Goal: Information Seeking & Learning: Learn about a topic

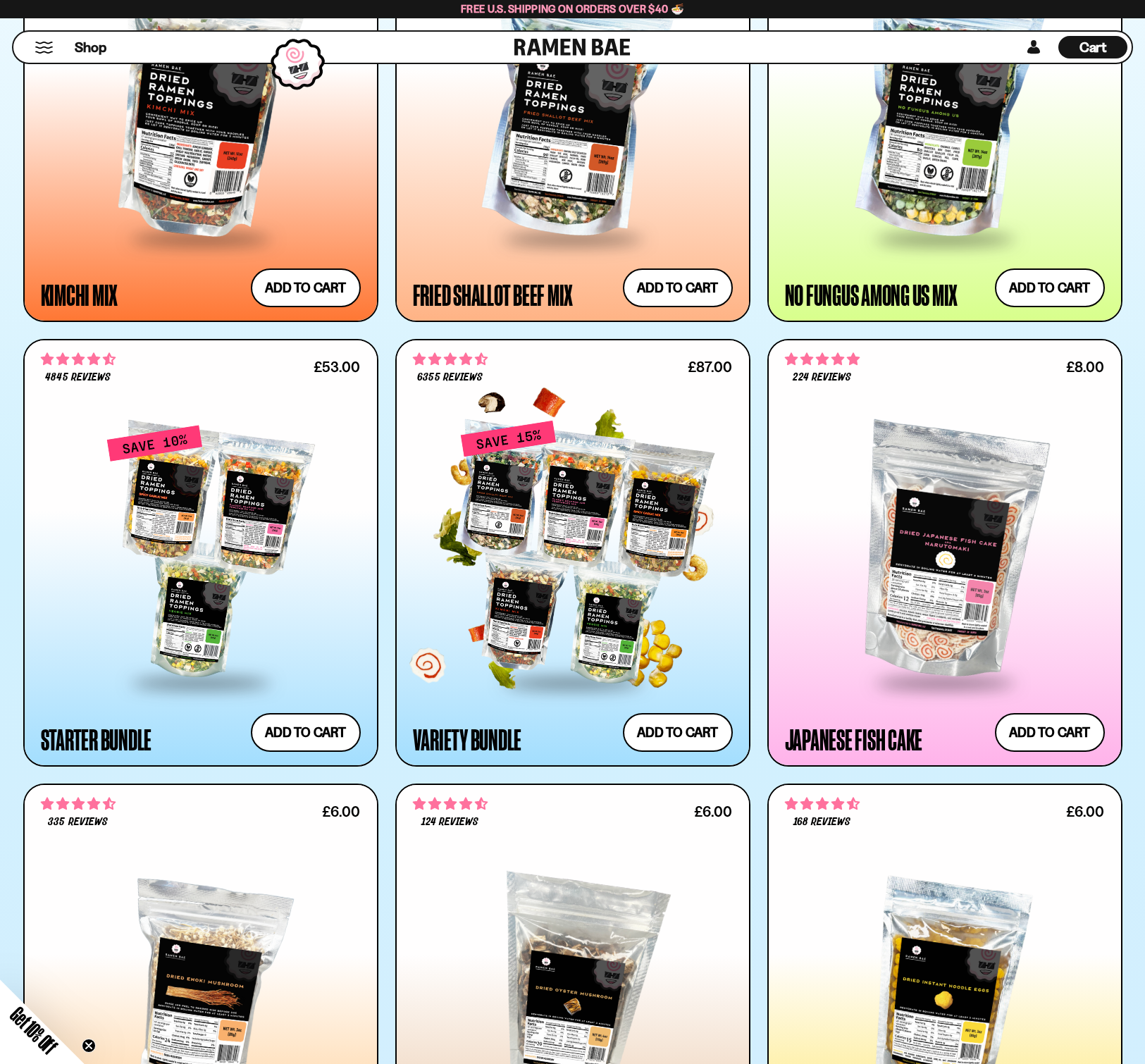
scroll to position [1332, 0]
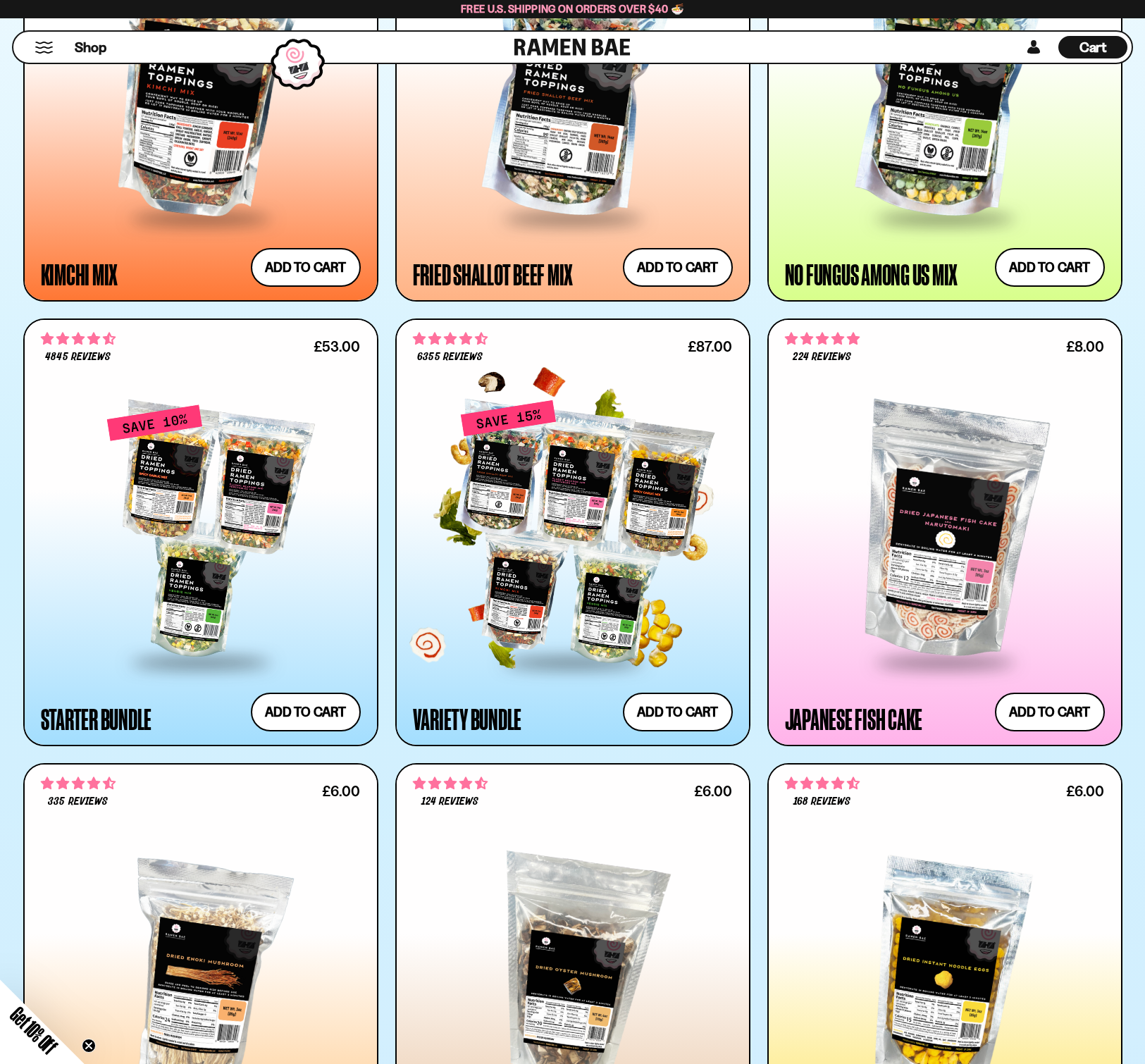
click at [630, 604] on div at bounding box center [573, 531] width 319 height 257
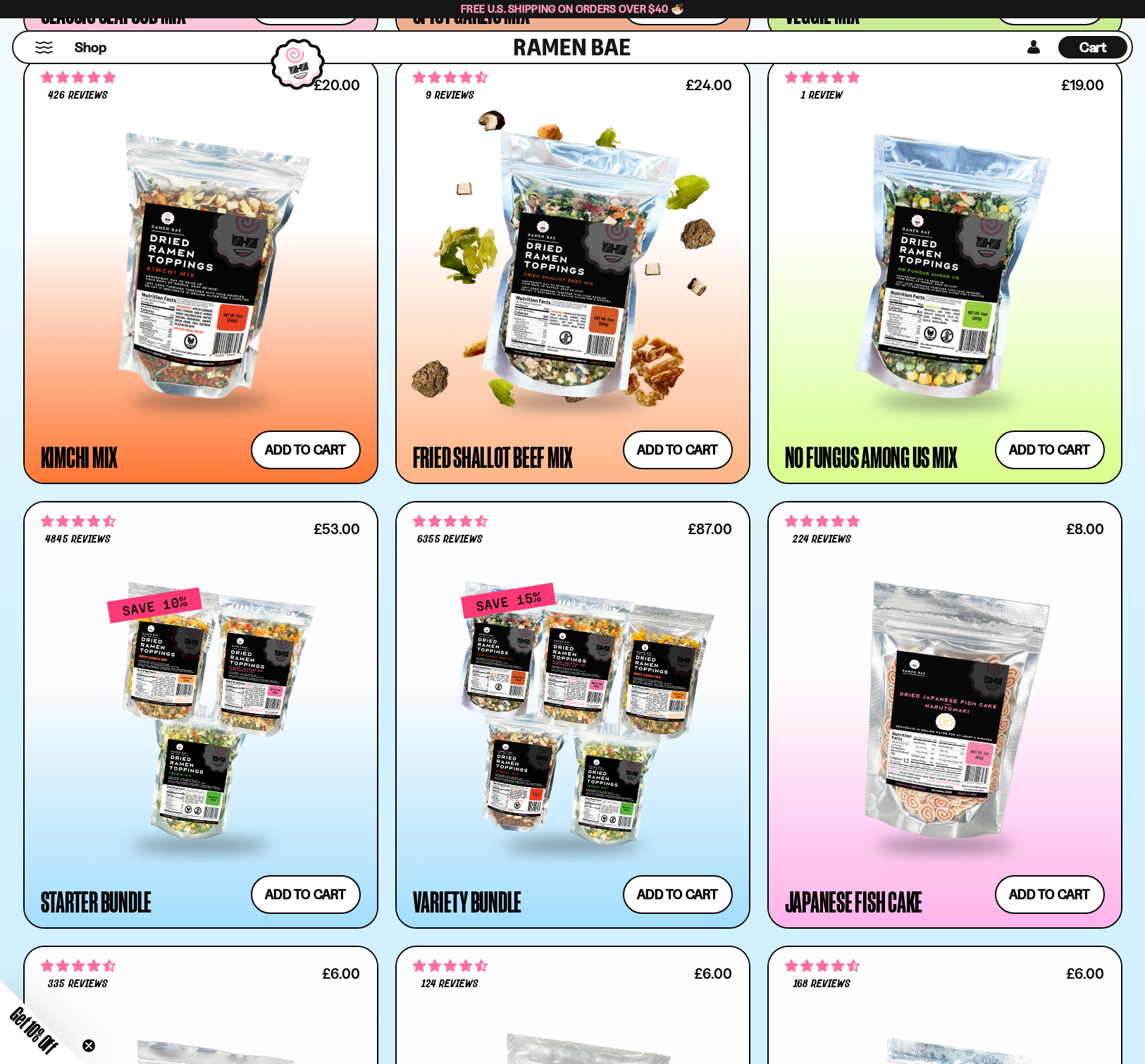
scroll to position [1109, 0]
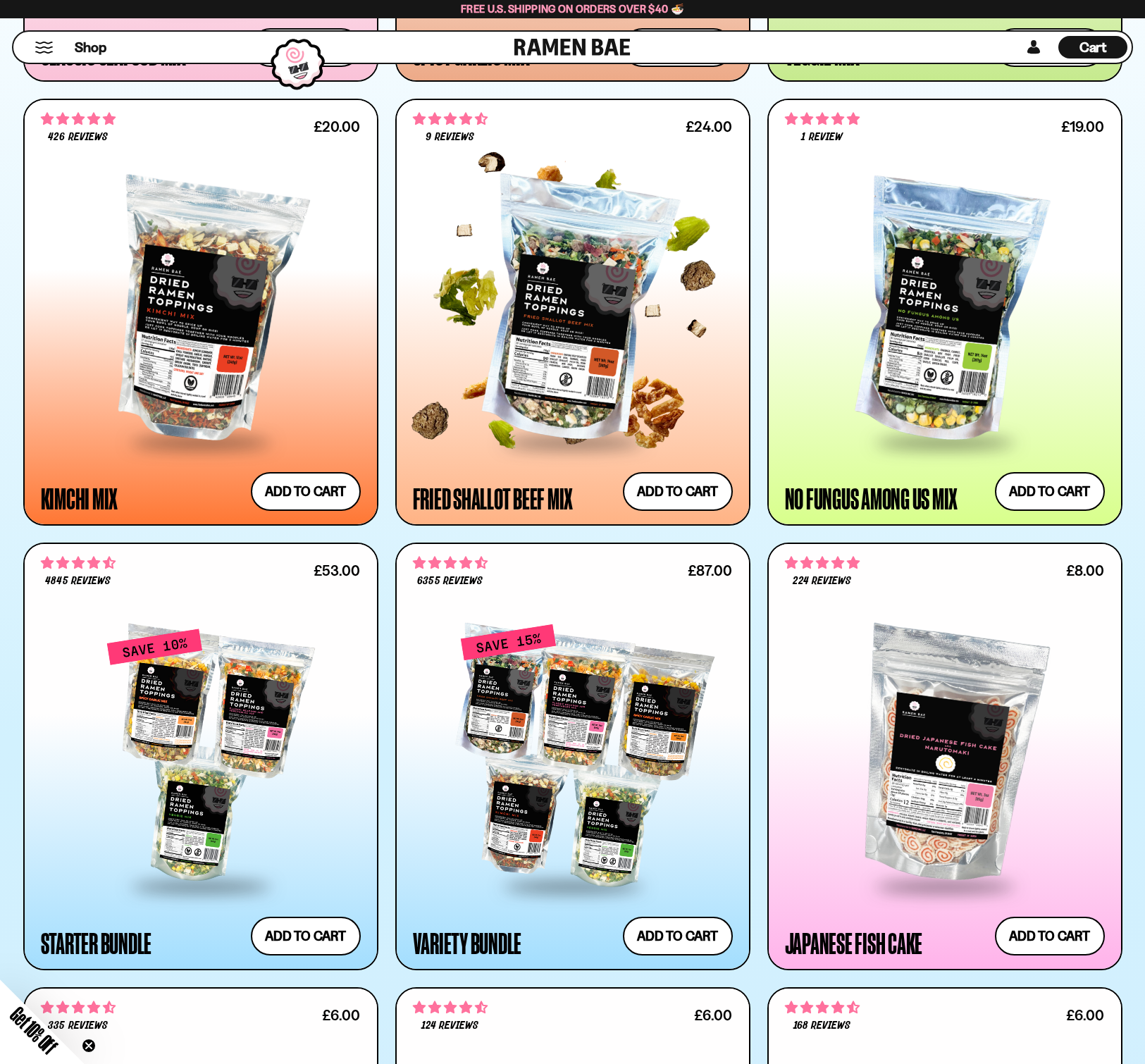
click at [575, 297] on div at bounding box center [573, 311] width 319 height 257
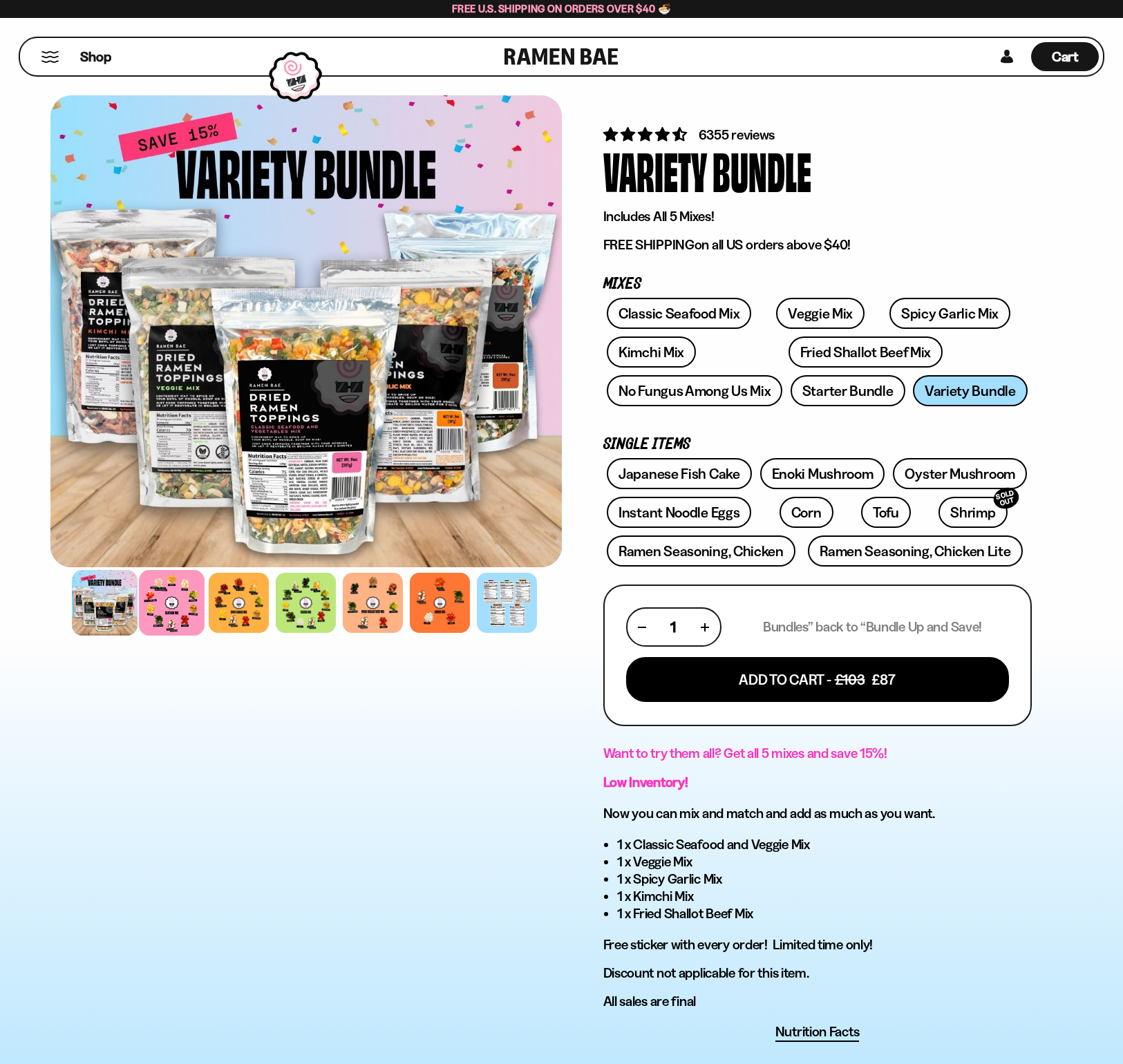
click at [191, 607] on div at bounding box center [171, 602] width 66 height 66
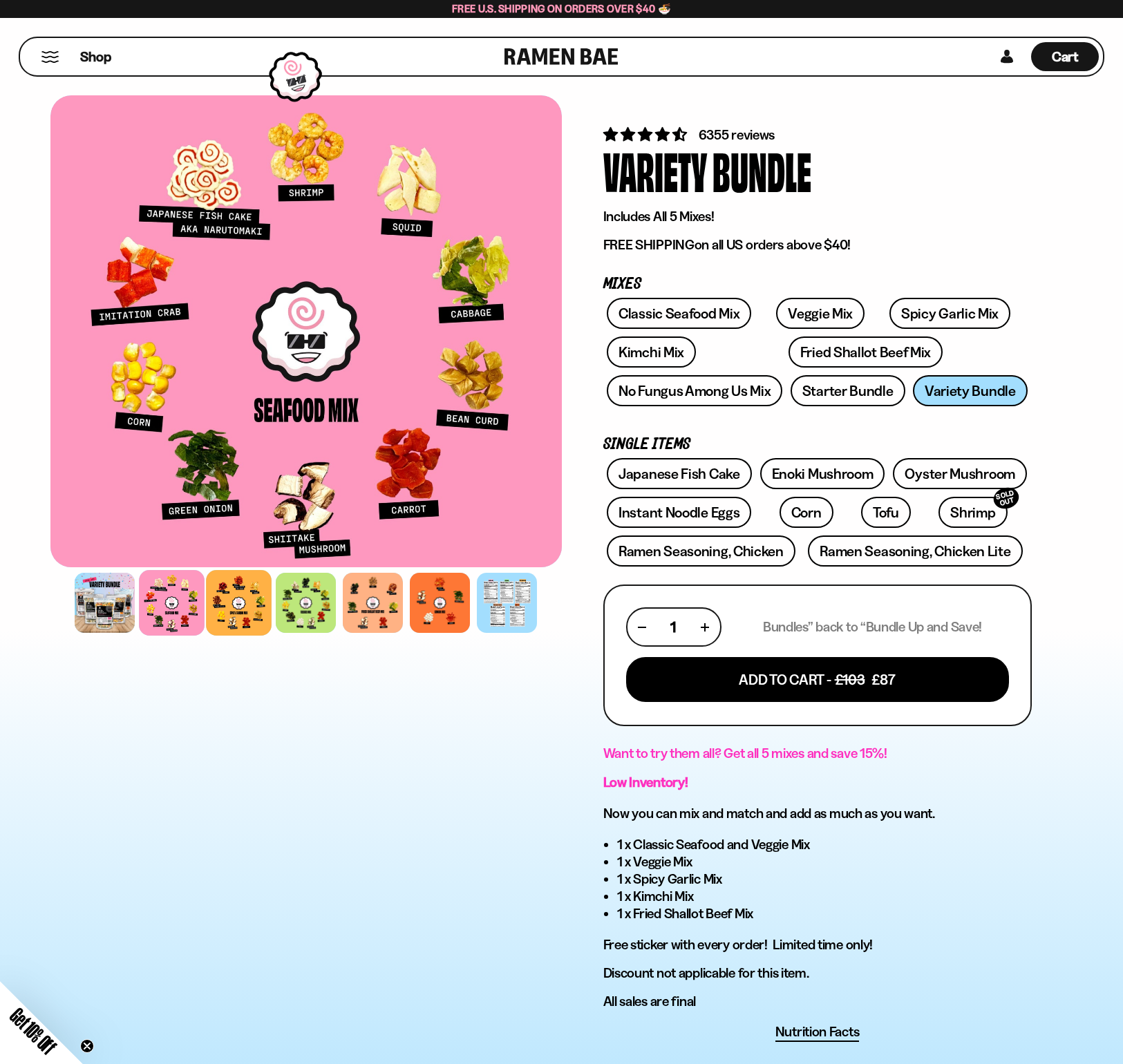
click at [239, 604] on div at bounding box center [238, 602] width 66 height 66
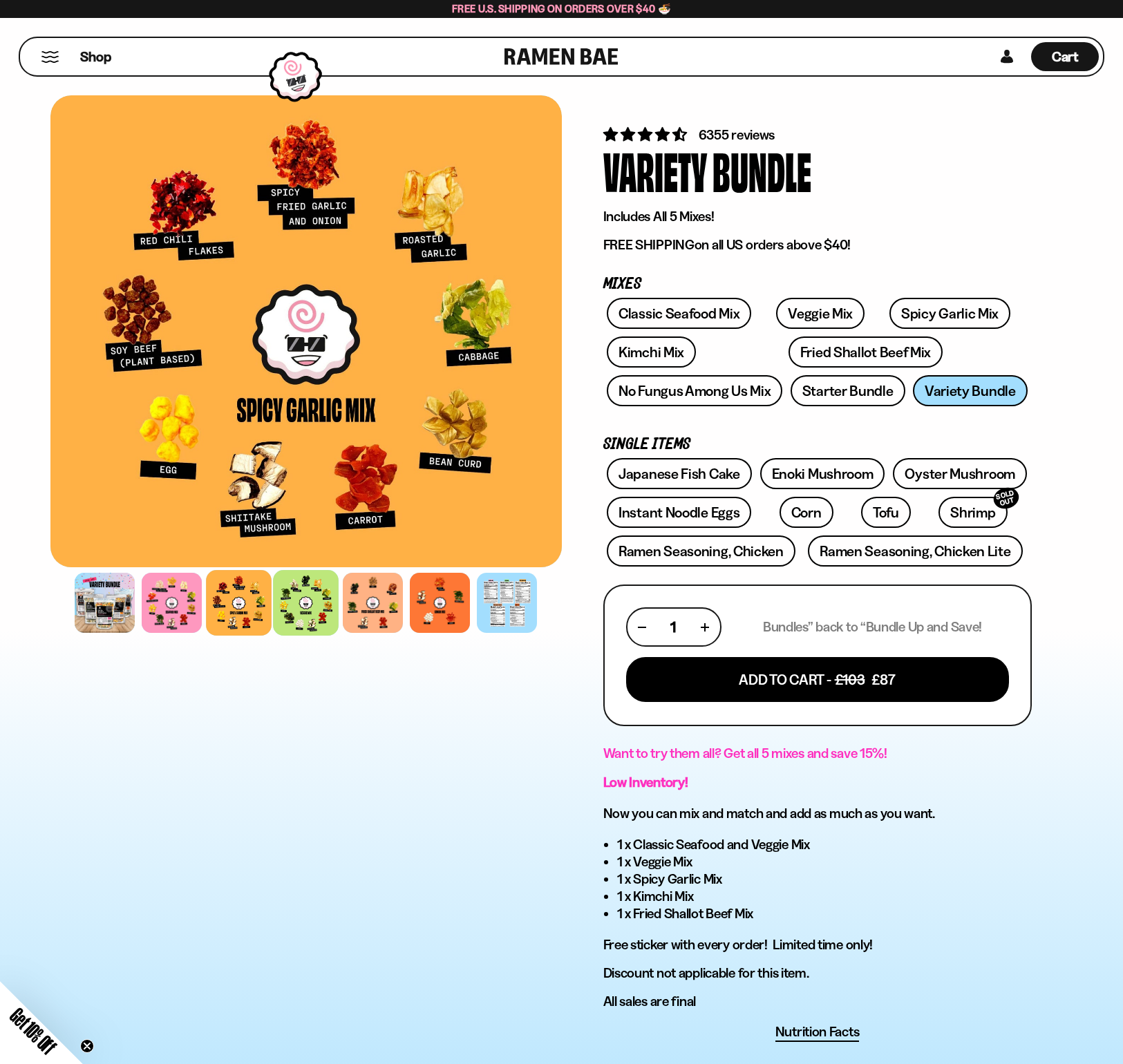
click at [297, 602] on div at bounding box center [305, 602] width 66 height 66
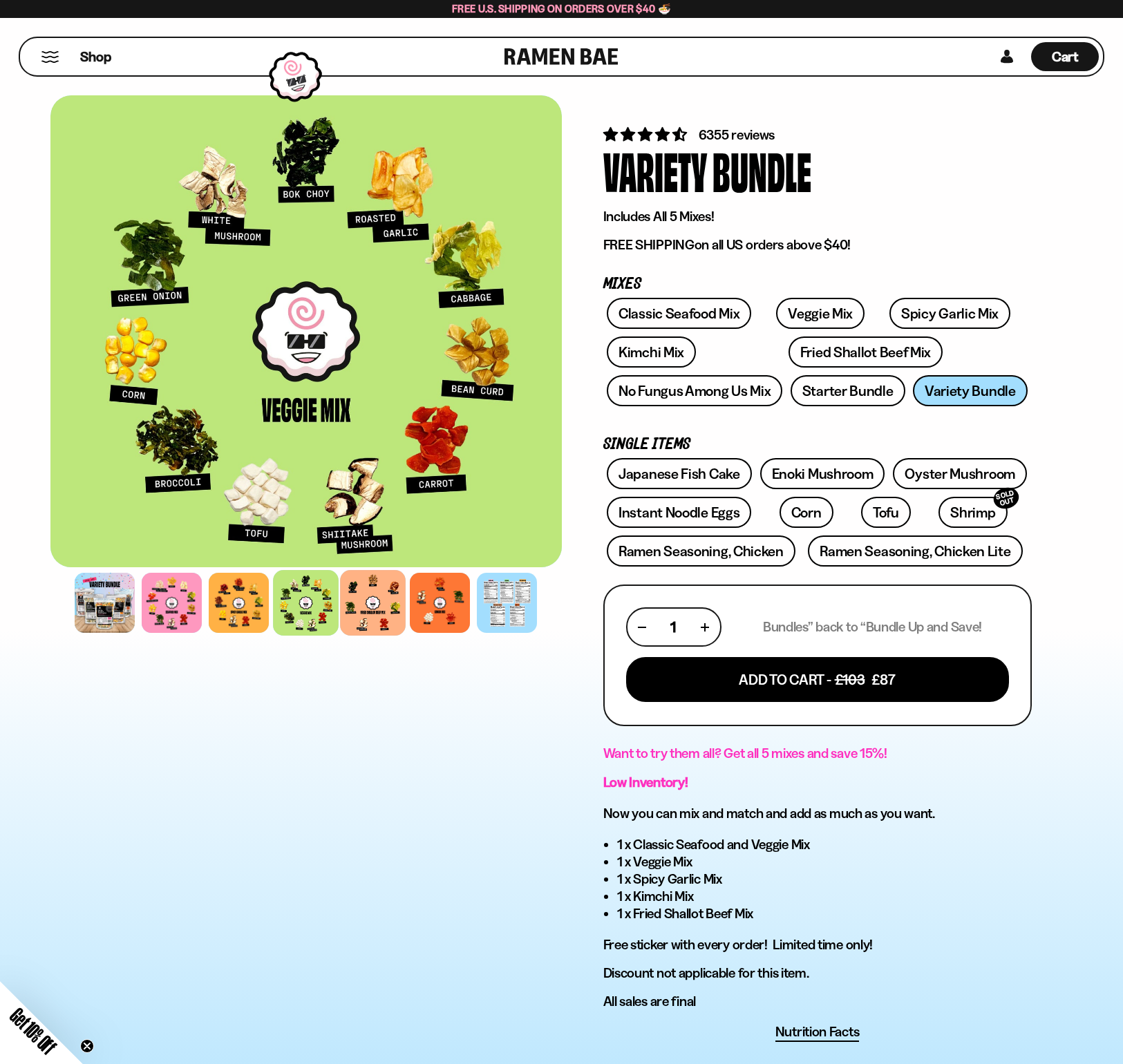
click at [396, 609] on div at bounding box center [372, 602] width 66 height 66
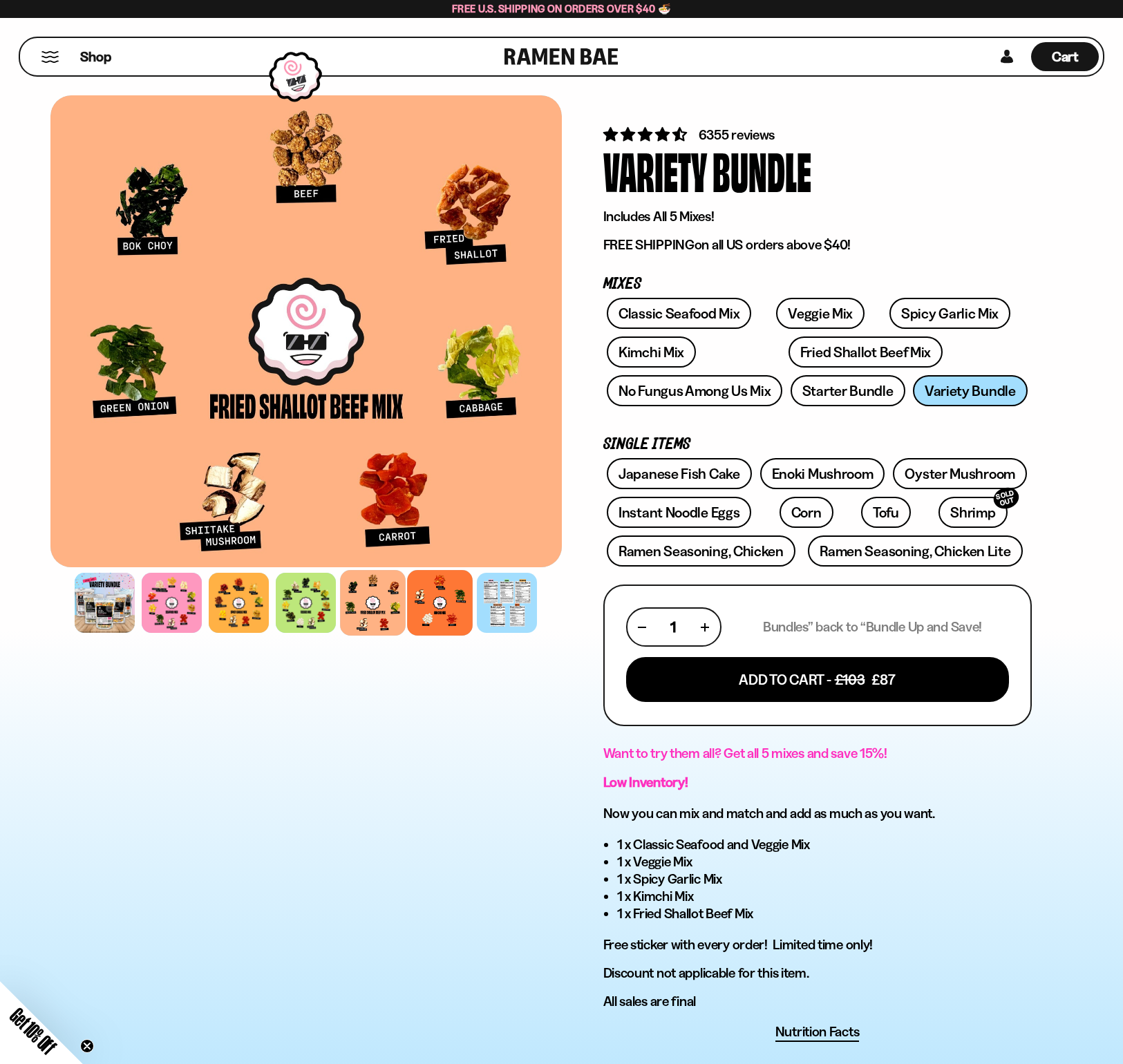
click at [433, 604] on div at bounding box center [440, 602] width 66 height 66
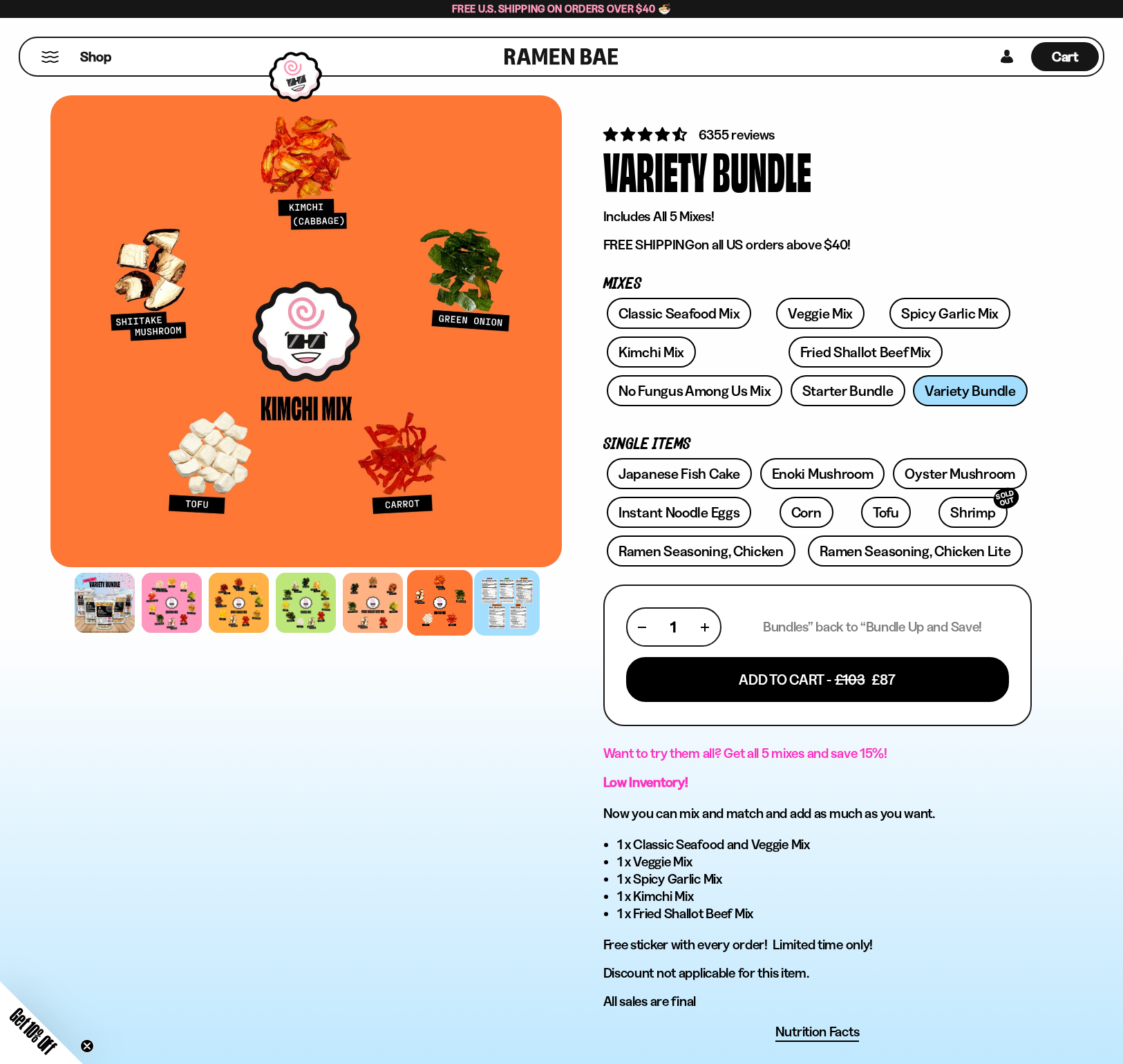
click at [497, 602] on div at bounding box center [506, 602] width 66 height 66
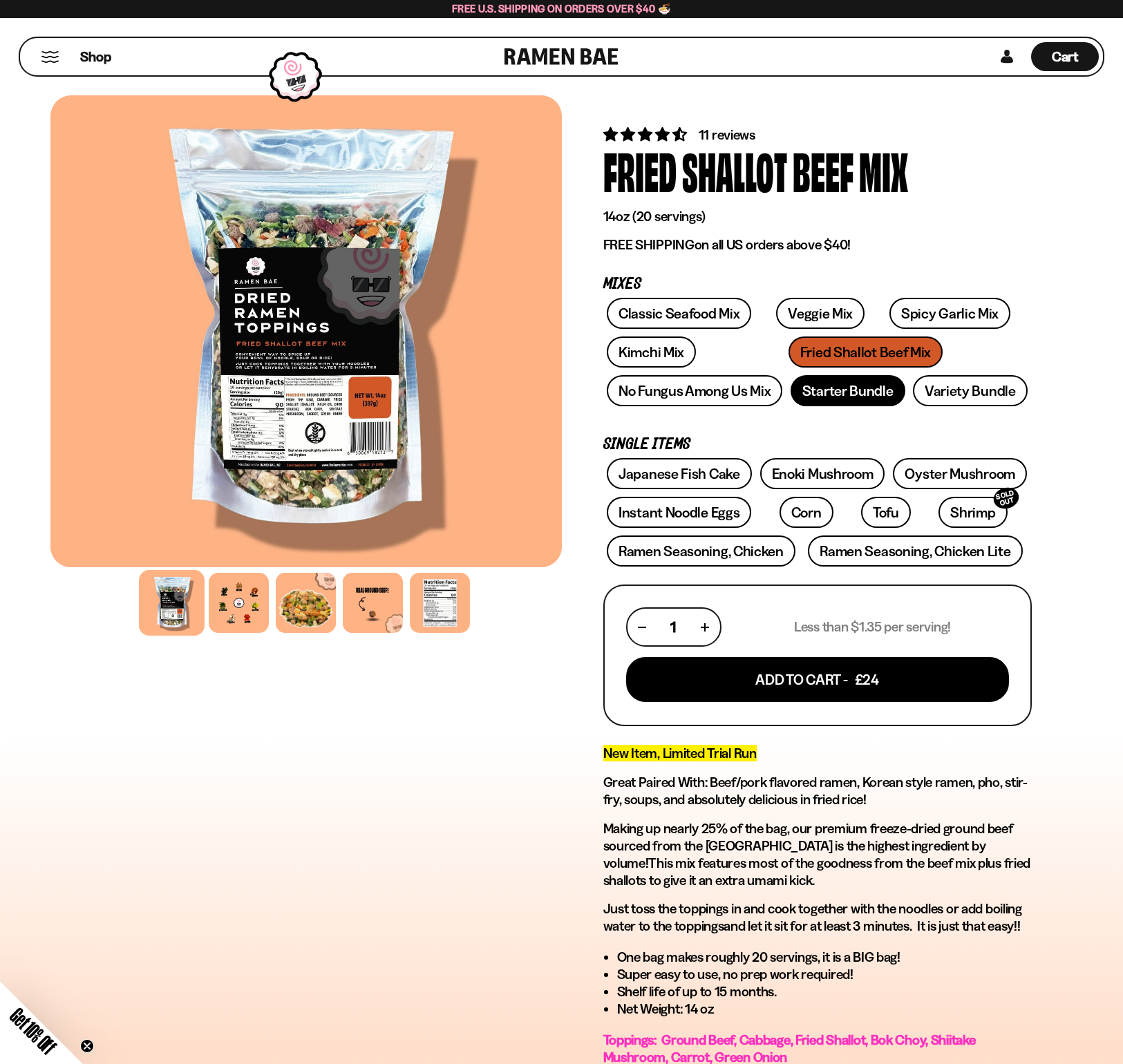
click at [866, 391] on link "Starter Bundle" at bounding box center [847, 391] width 115 height 31
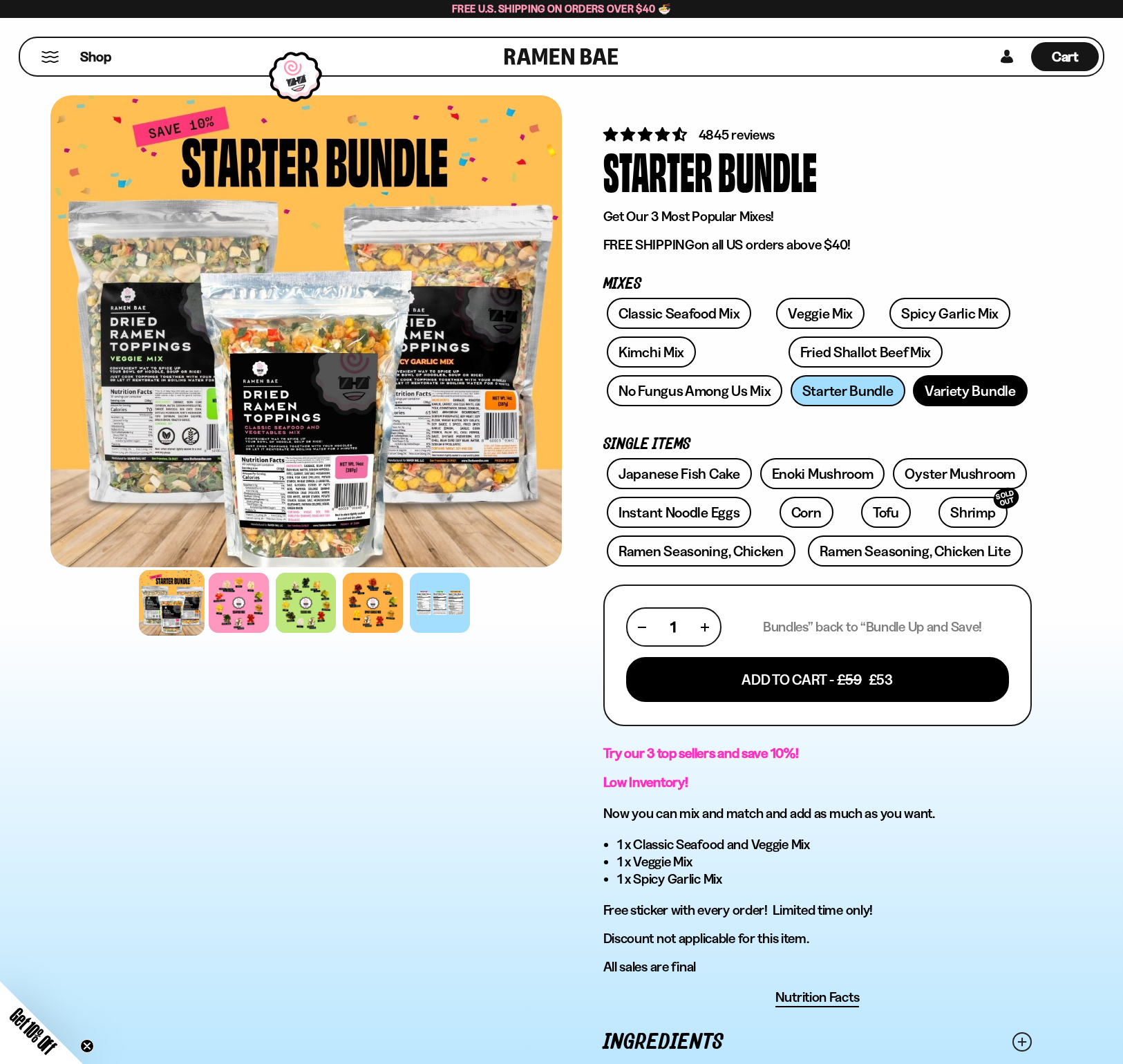
click at [963, 386] on link "Variety Bundle" at bounding box center [969, 391] width 115 height 31
click at [53, 59] on button "Mobile Menu Trigger" at bounding box center [50, 57] width 19 height 12
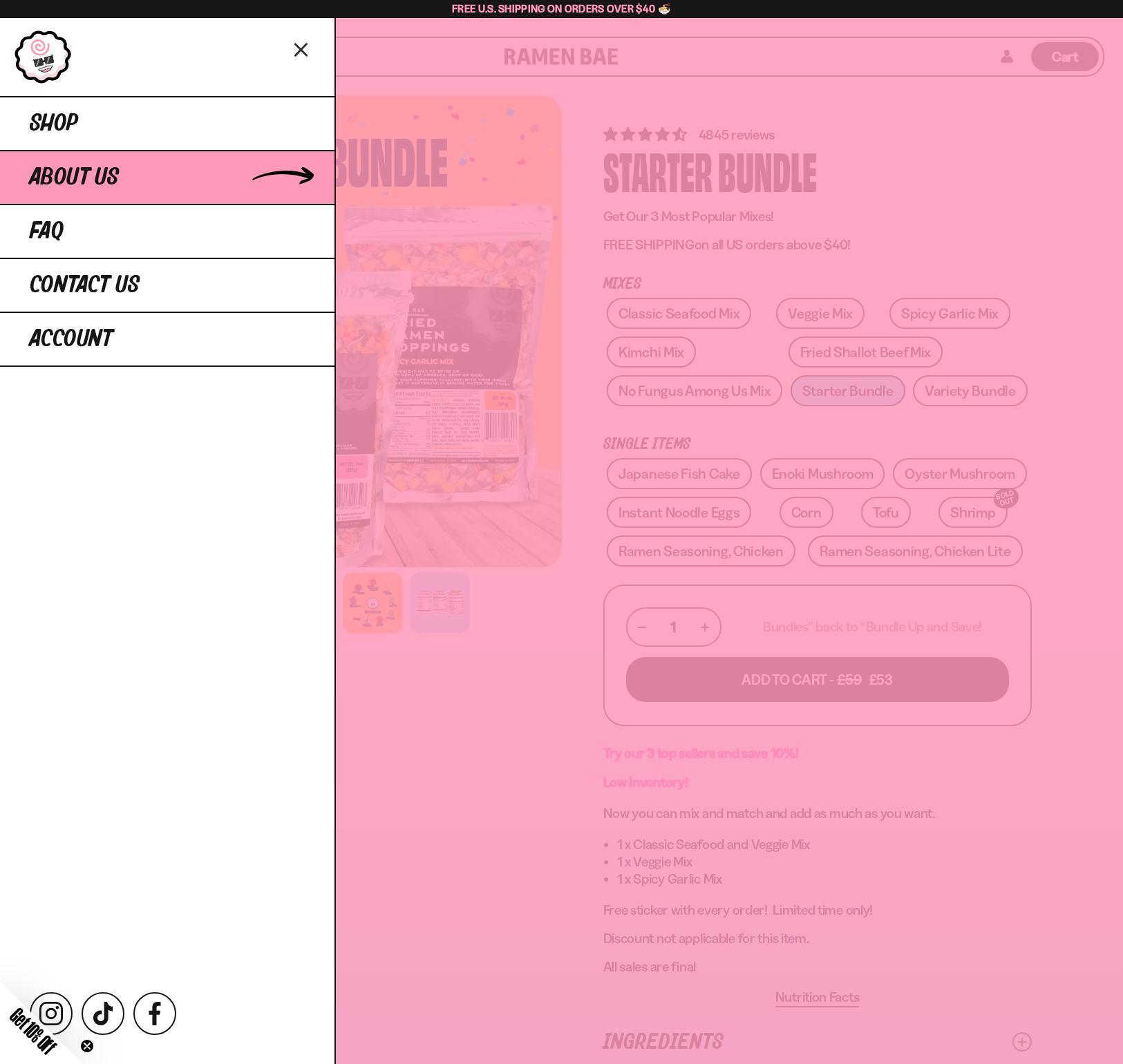
click at [70, 175] on span "About Us" at bounding box center [73, 177] width 89 height 24
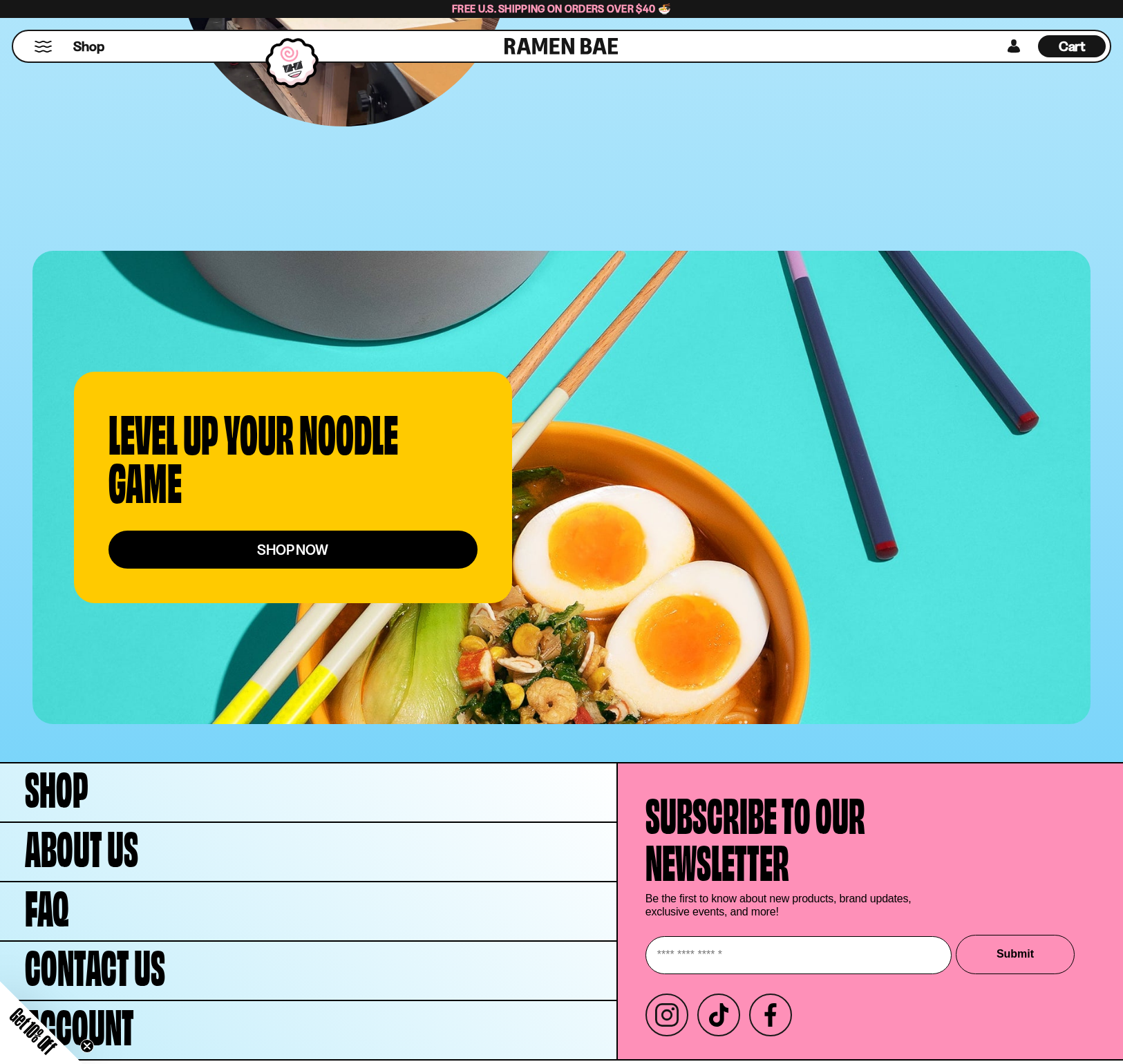
scroll to position [5017, 0]
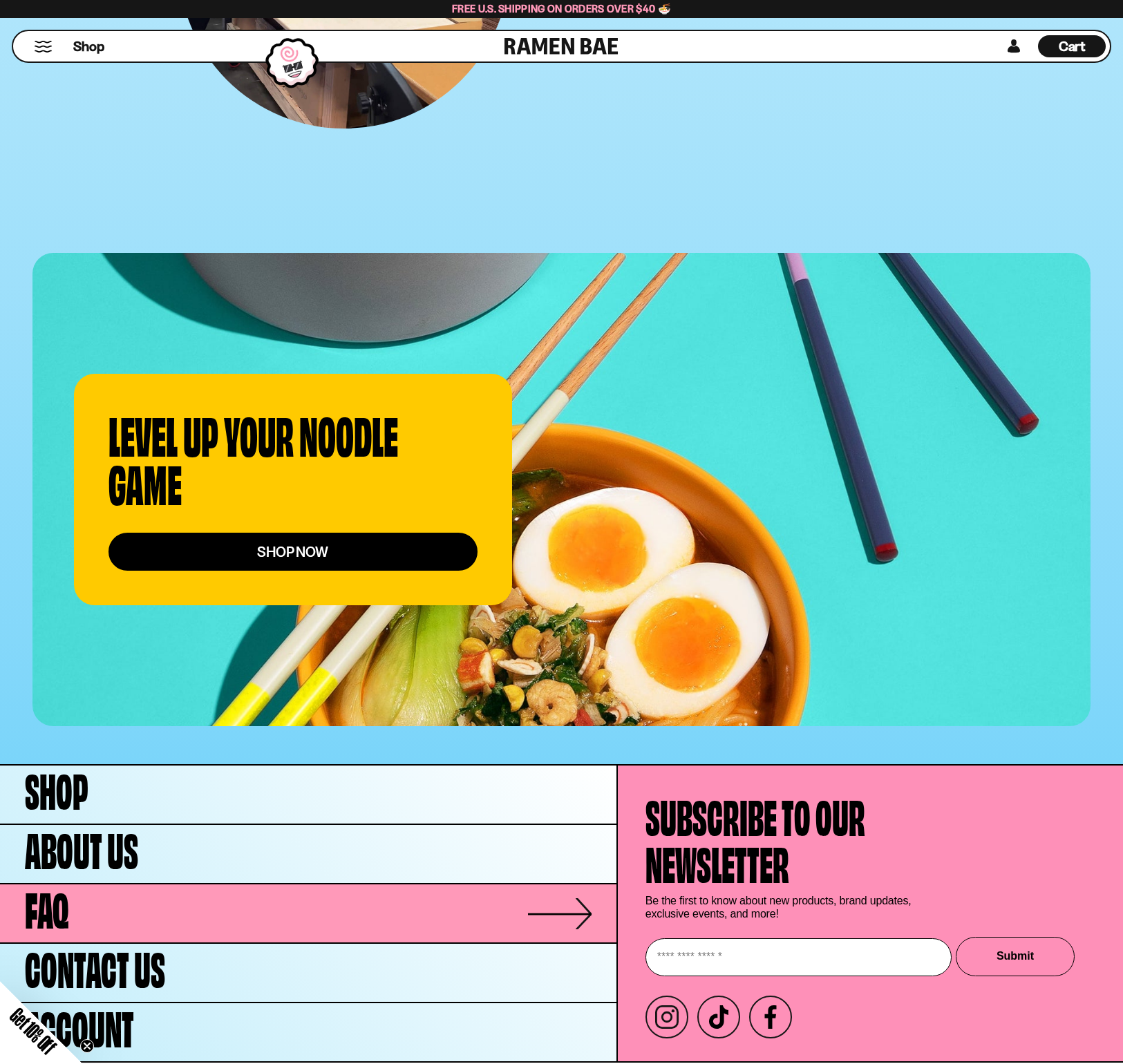
click at [31, 883] on span "FAQ" at bounding box center [46, 906] width 44 height 47
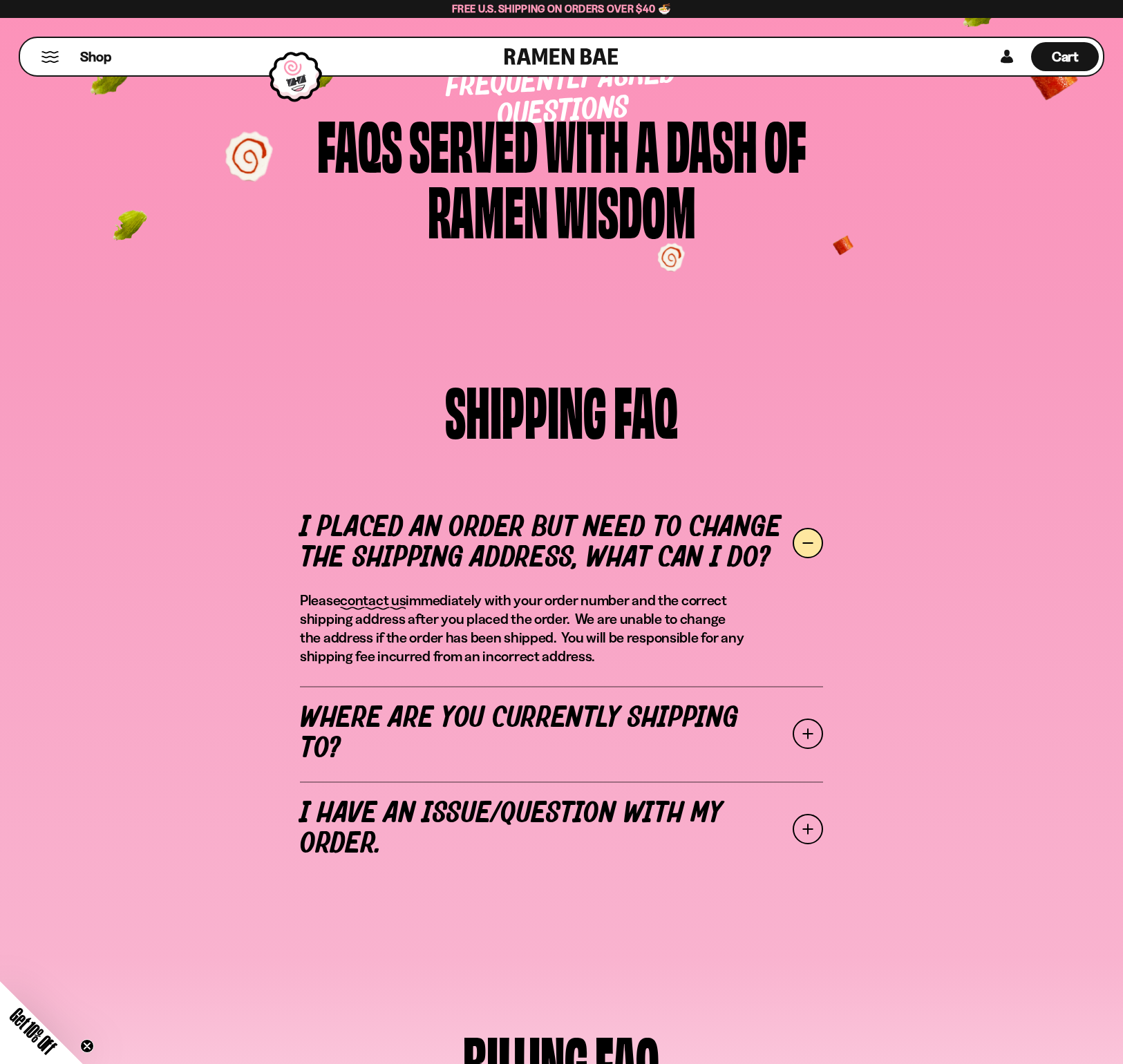
scroll to position [99, 0]
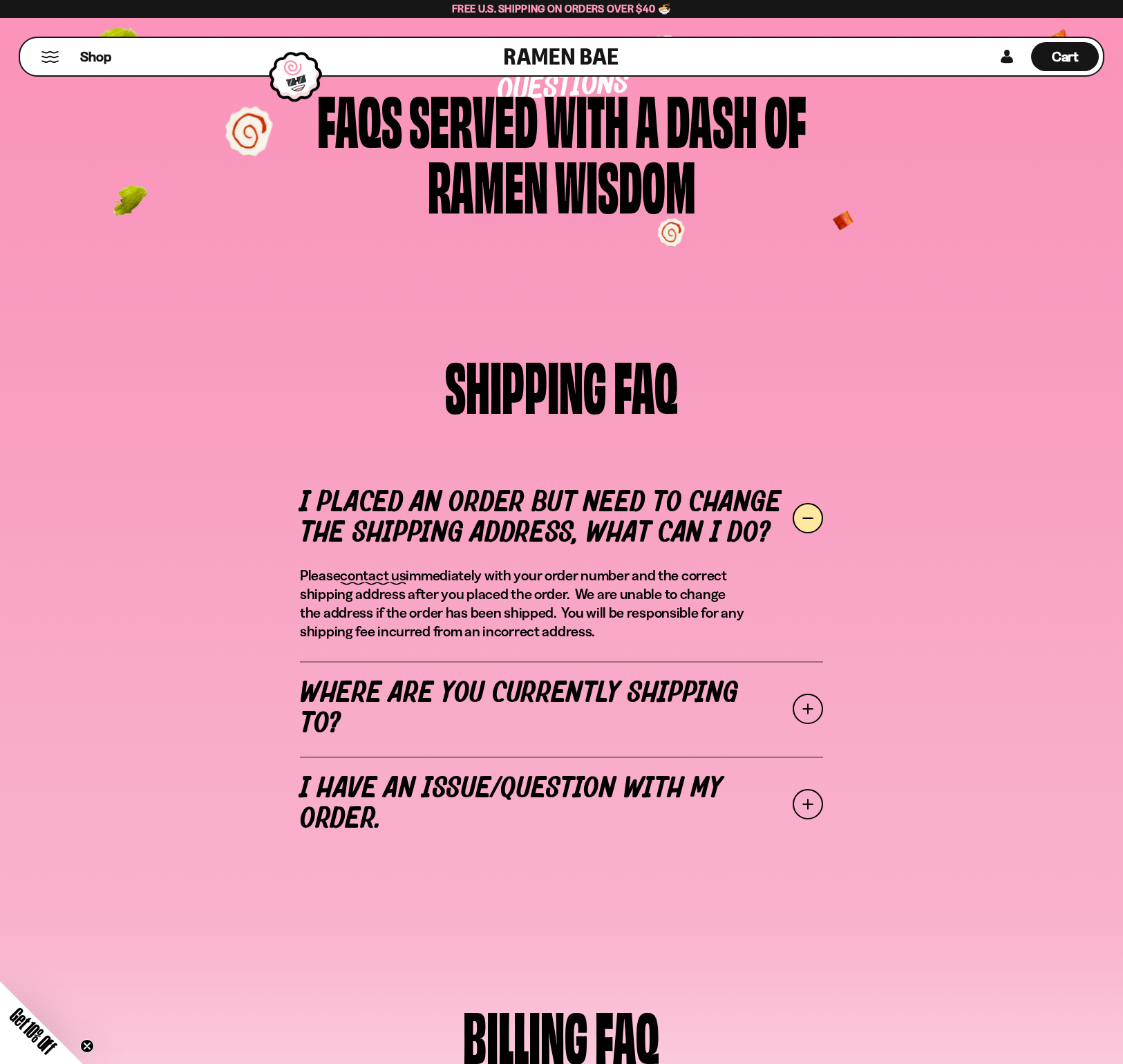
click at [445, 717] on link "Where are you currently shipping to?" at bounding box center [561, 708] width 523 height 95
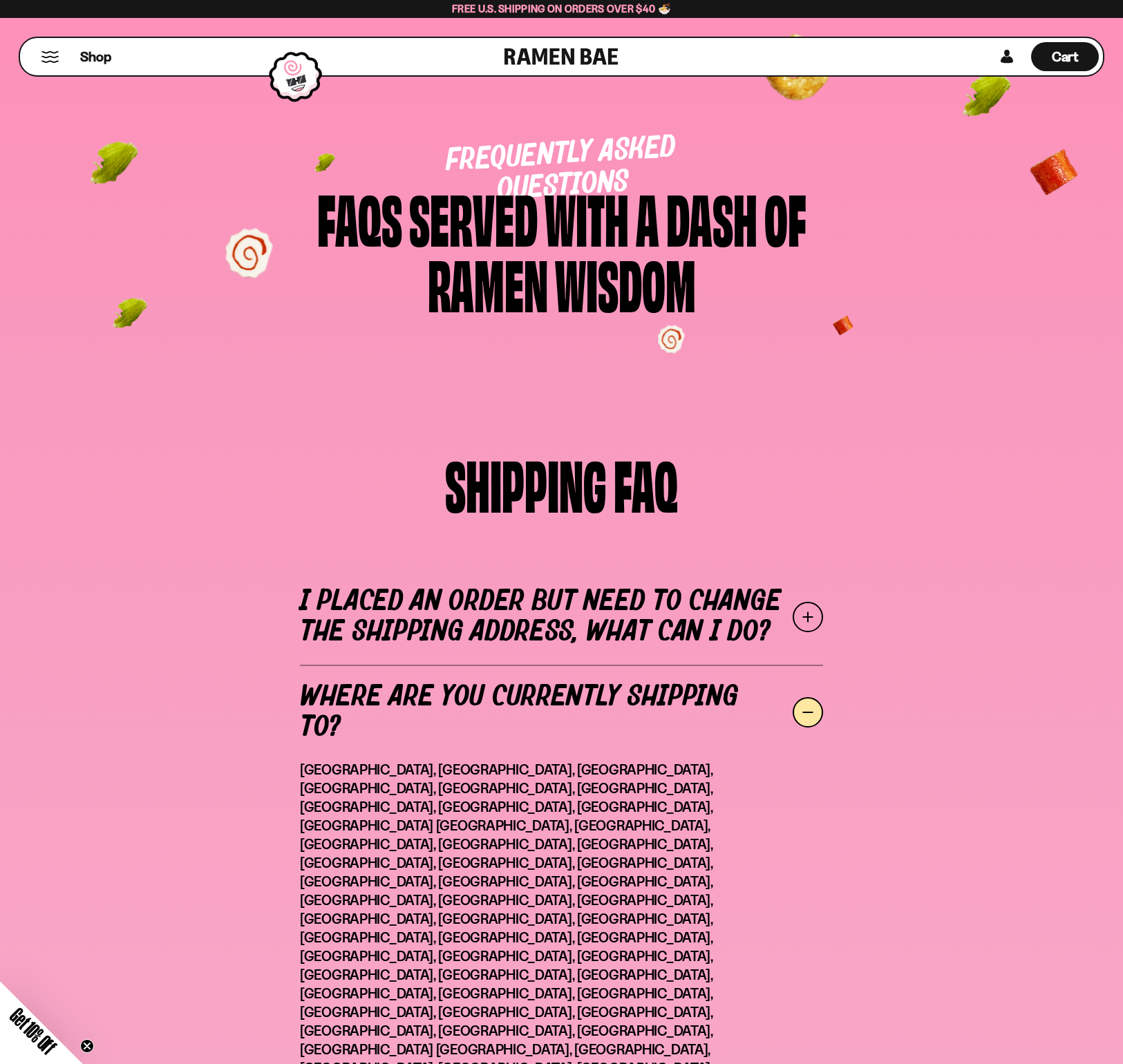
scroll to position [0, 0]
